Goal: Information Seeking & Learning: Find specific fact

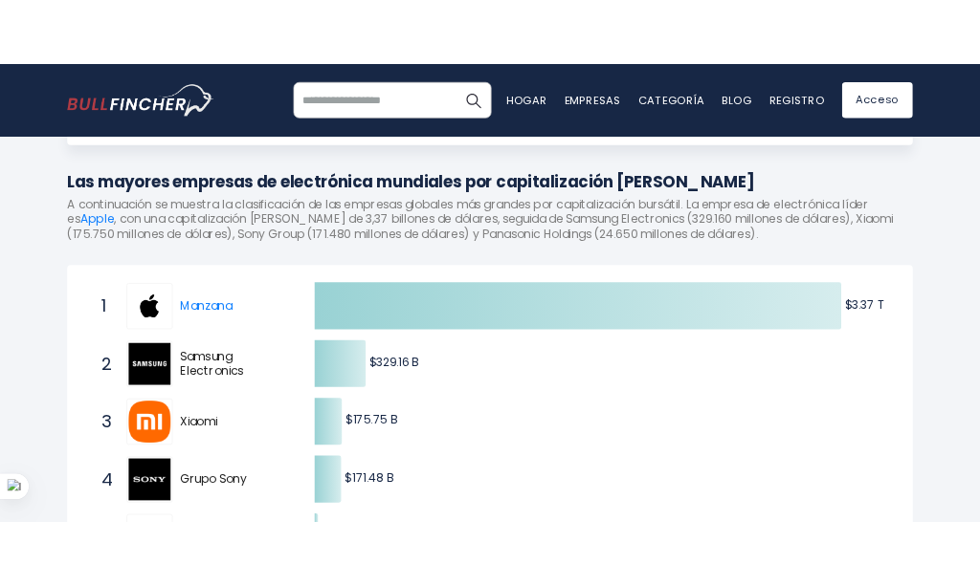
scroll to position [191, 0]
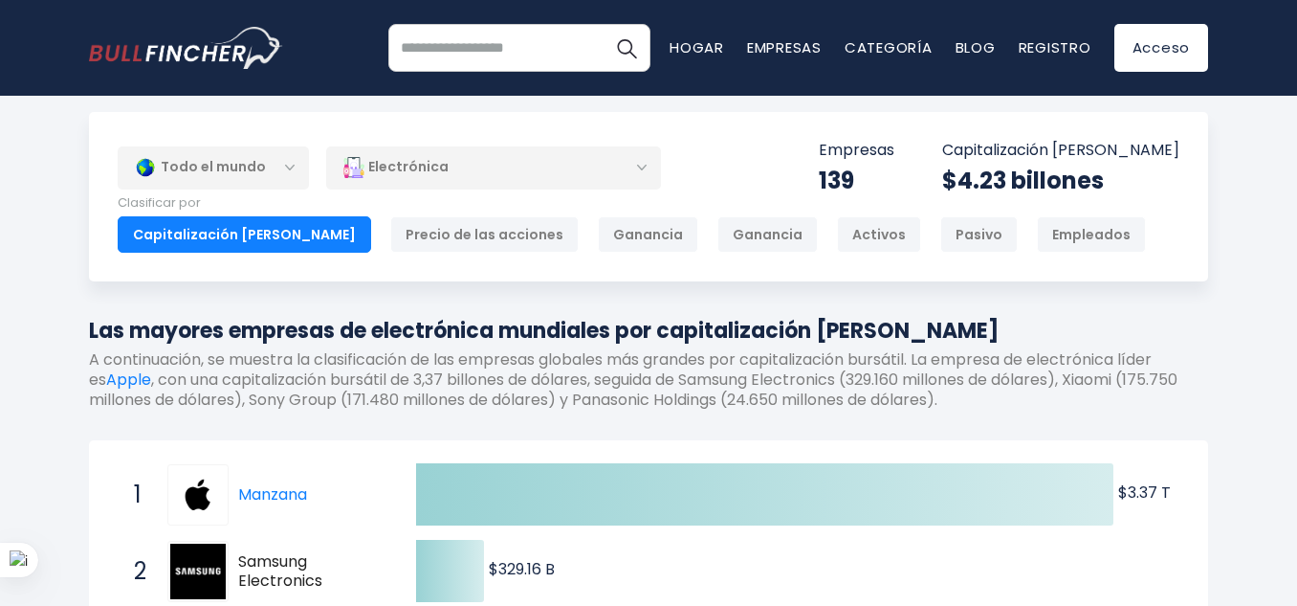
scroll to position [96, 0]
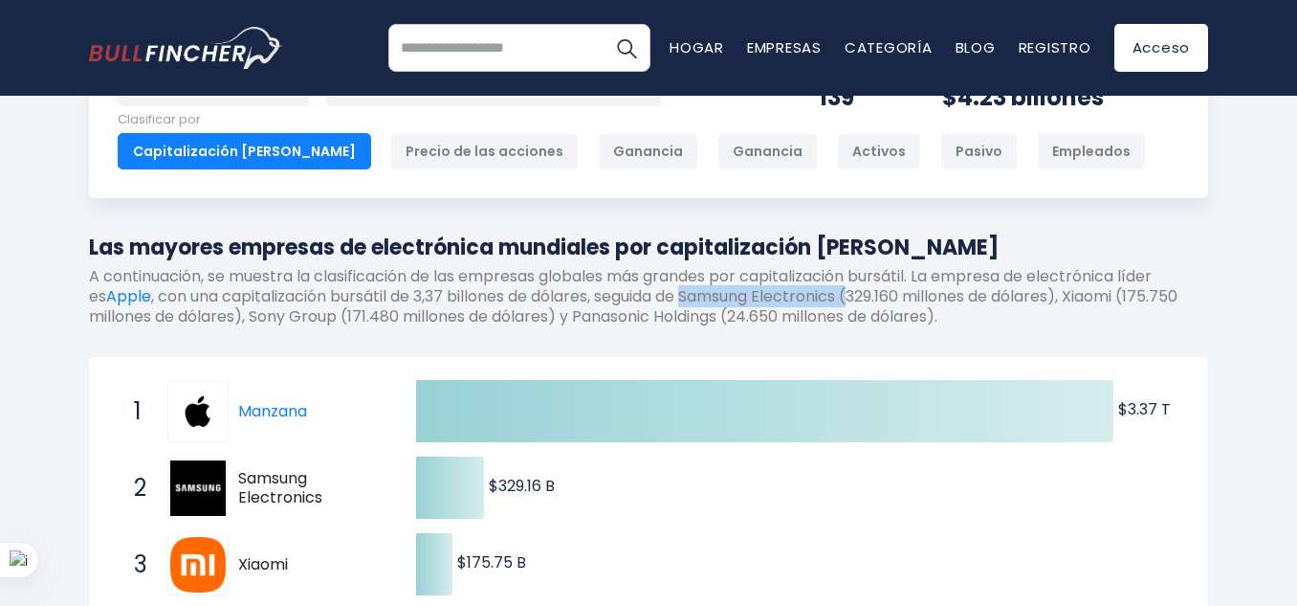
drag, startPoint x: 680, startPoint y: 299, endPoint x: 846, endPoint y: 297, distance: 165.5
click at [846, 297] on font ", con una capitalización bursátil de 3,37 billones de dólares, seguida de Samsu…" at bounding box center [633, 306] width 1089 height 42
copy font "Samsung Electronics"
drag, startPoint x: 733, startPoint y: 322, endPoint x: 582, endPoint y: 315, distance: 151.3
click at [582, 315] on font ", con una capitalización bursátil de 3,37 billones de dólares, seguida de Samsu…" at bounding box center [633, 306] width 1089 height 42
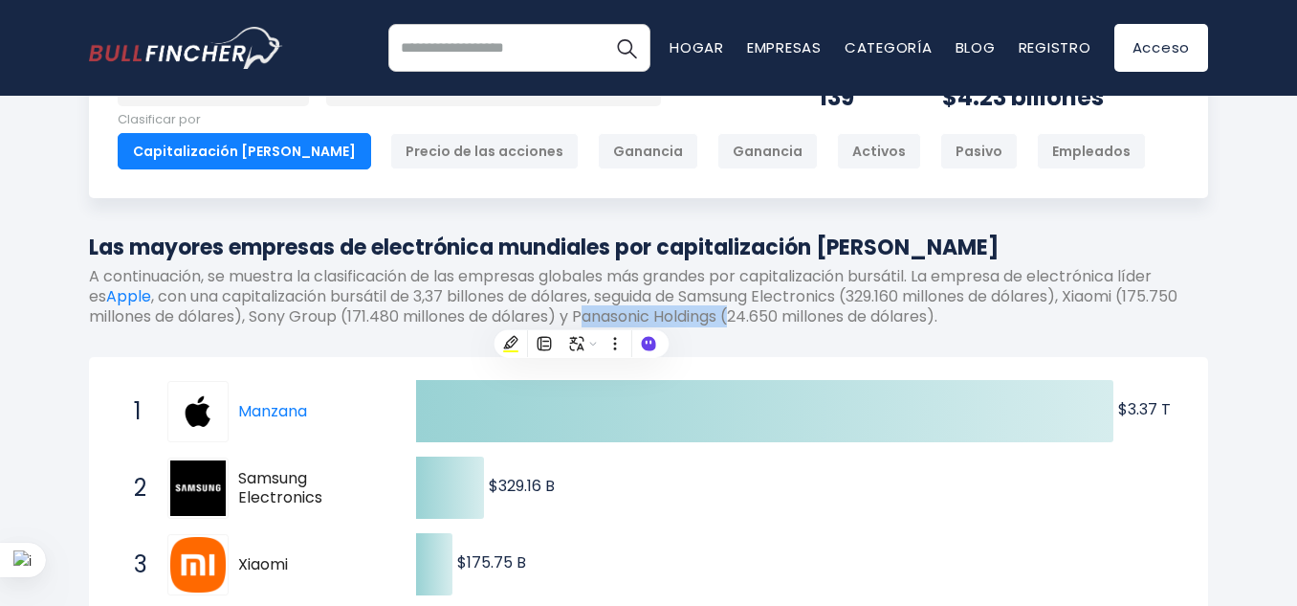
copy font "Panasonic Holdings"
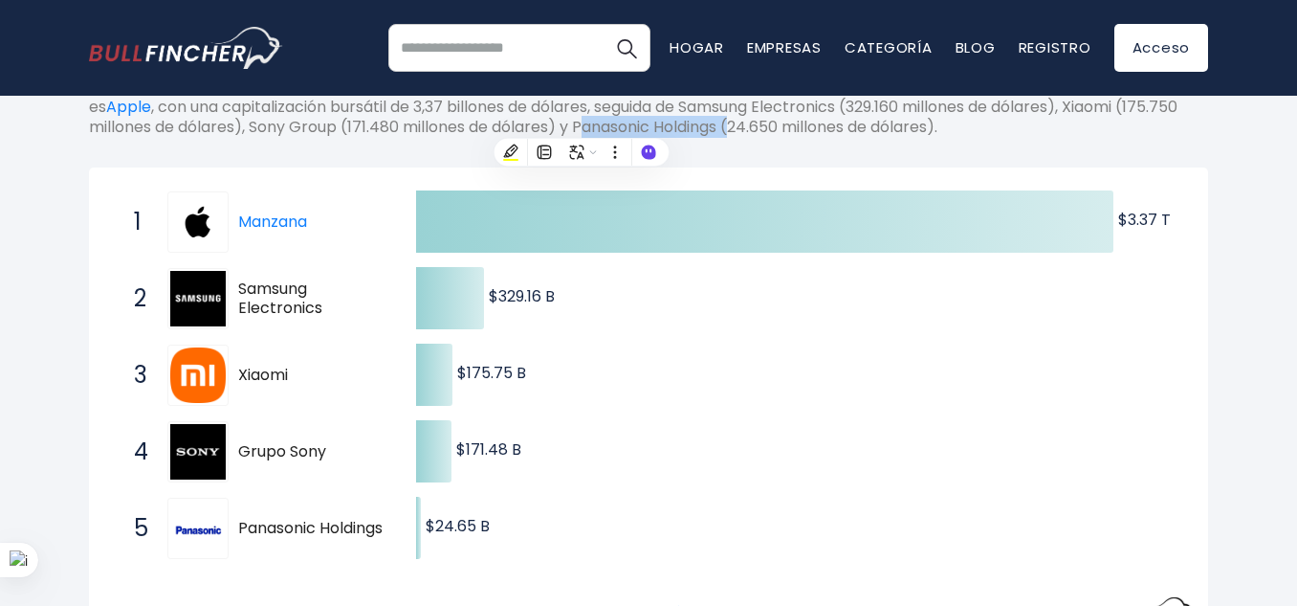
scroll to position [287, 0]
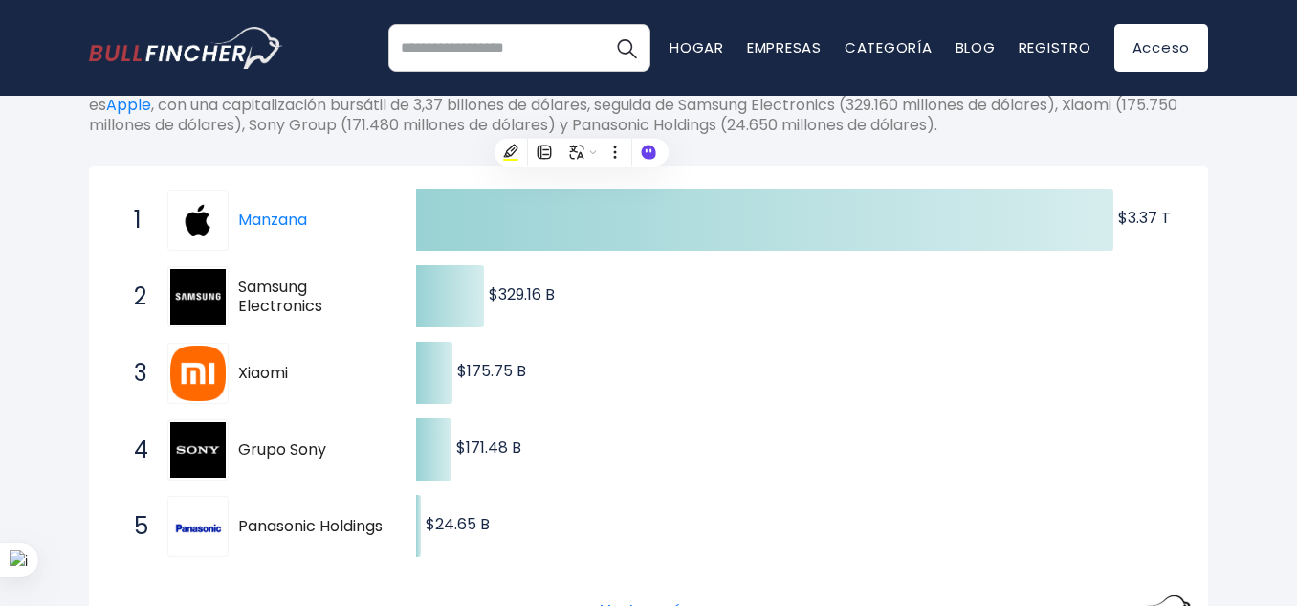
click at [933, 148] on div "Las mayores empresas de electrónica mundiales por capitalización [PERSON_NAME] …" at bounding box center [648, 95] width 1119 height 110
